Goal: Navigation & Orientation: Go to known website

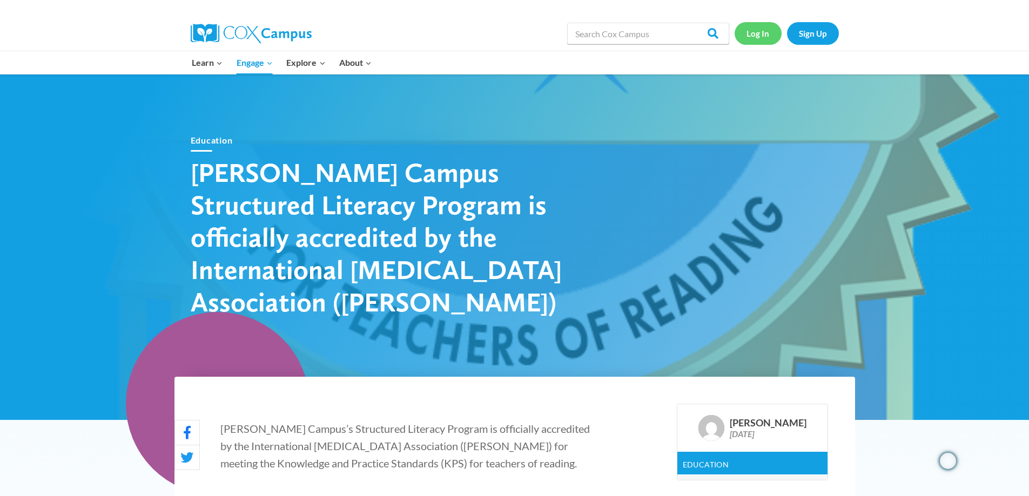
click at [747, 32] on link "Log In" at bounding box center [757, 33] width 47 height 22
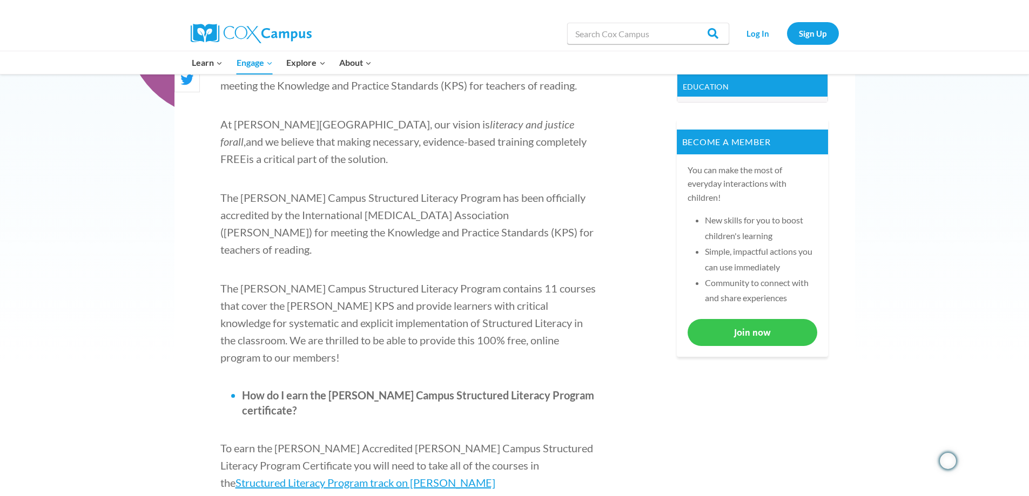
click at [756, 333] on link "Join now" at bounding box center [753, 332] width 130 height 26
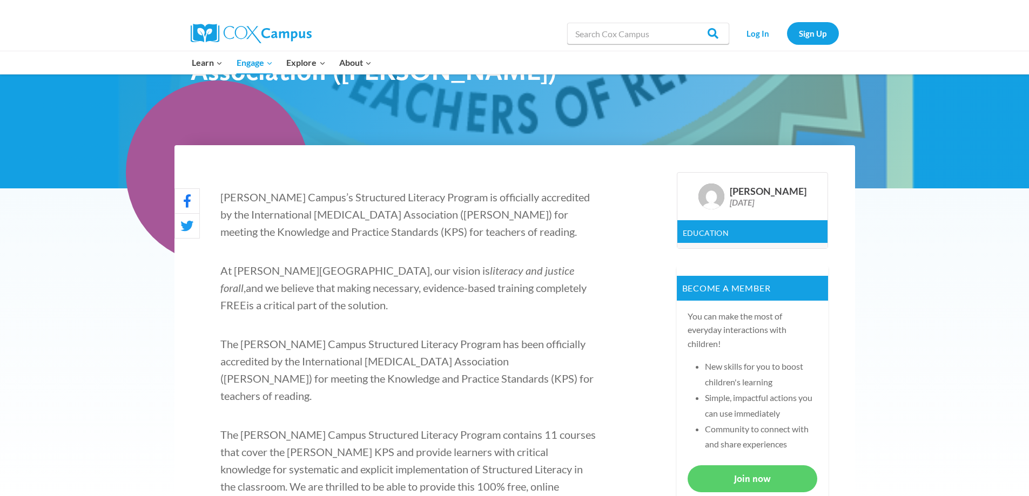
scroll to position [207, 0]
